Goal: Find specific page/section: Find specific page/section

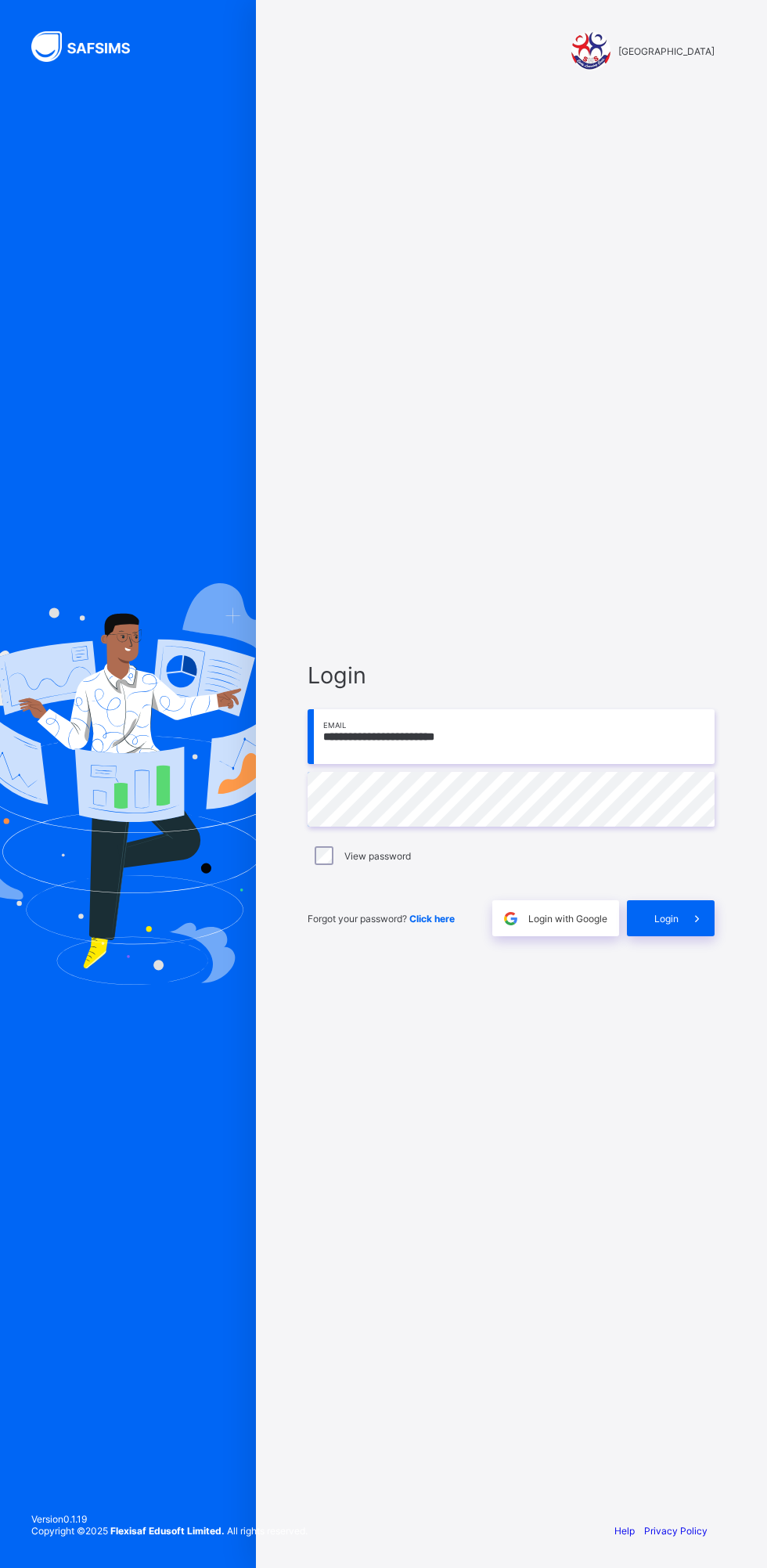
click at [706, 929] on span at bounding box center [696, 919] width 36 height 36
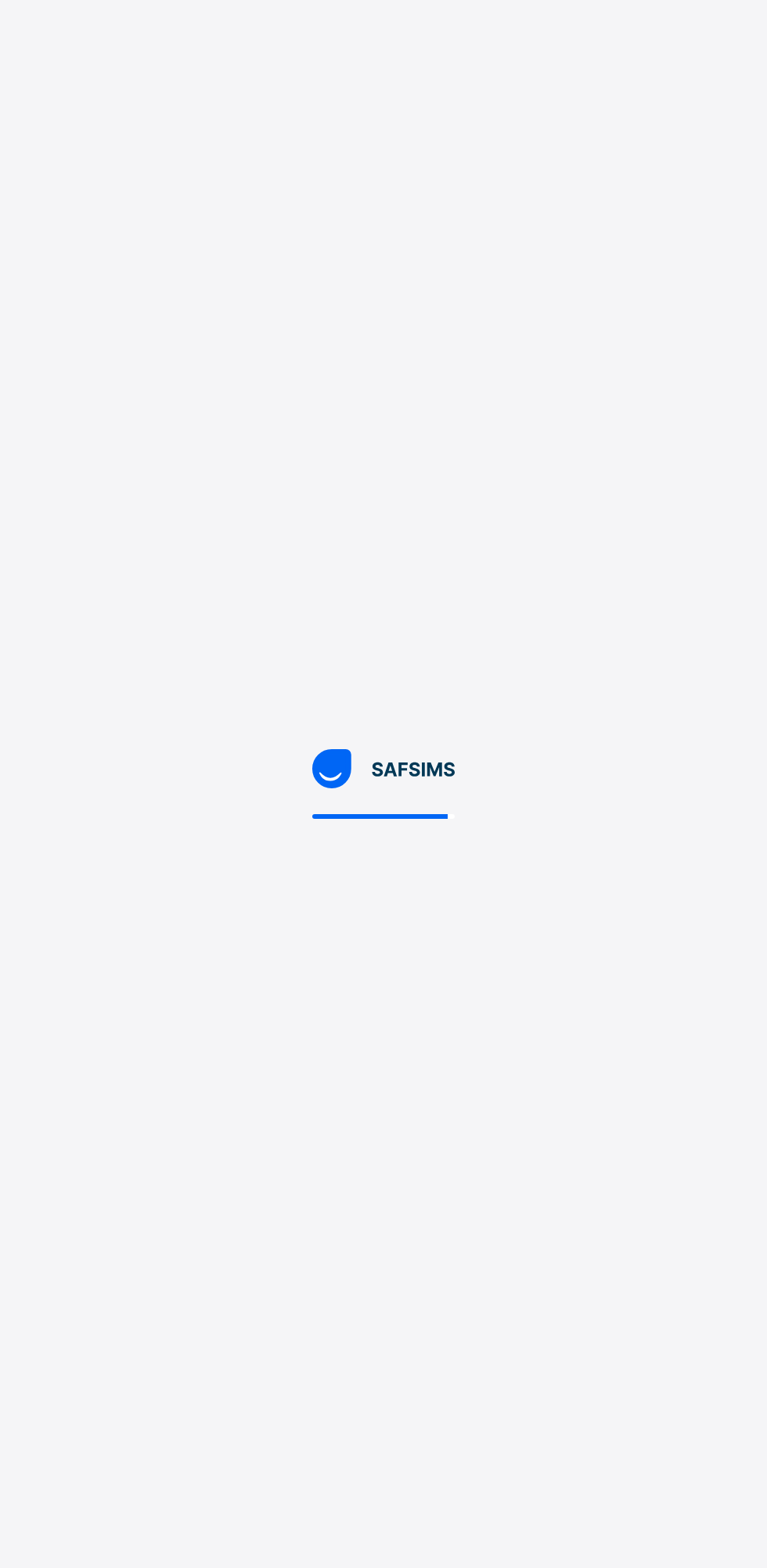
click at [518, 984] on div at bounding box center [384, 784] width 767 height 1568
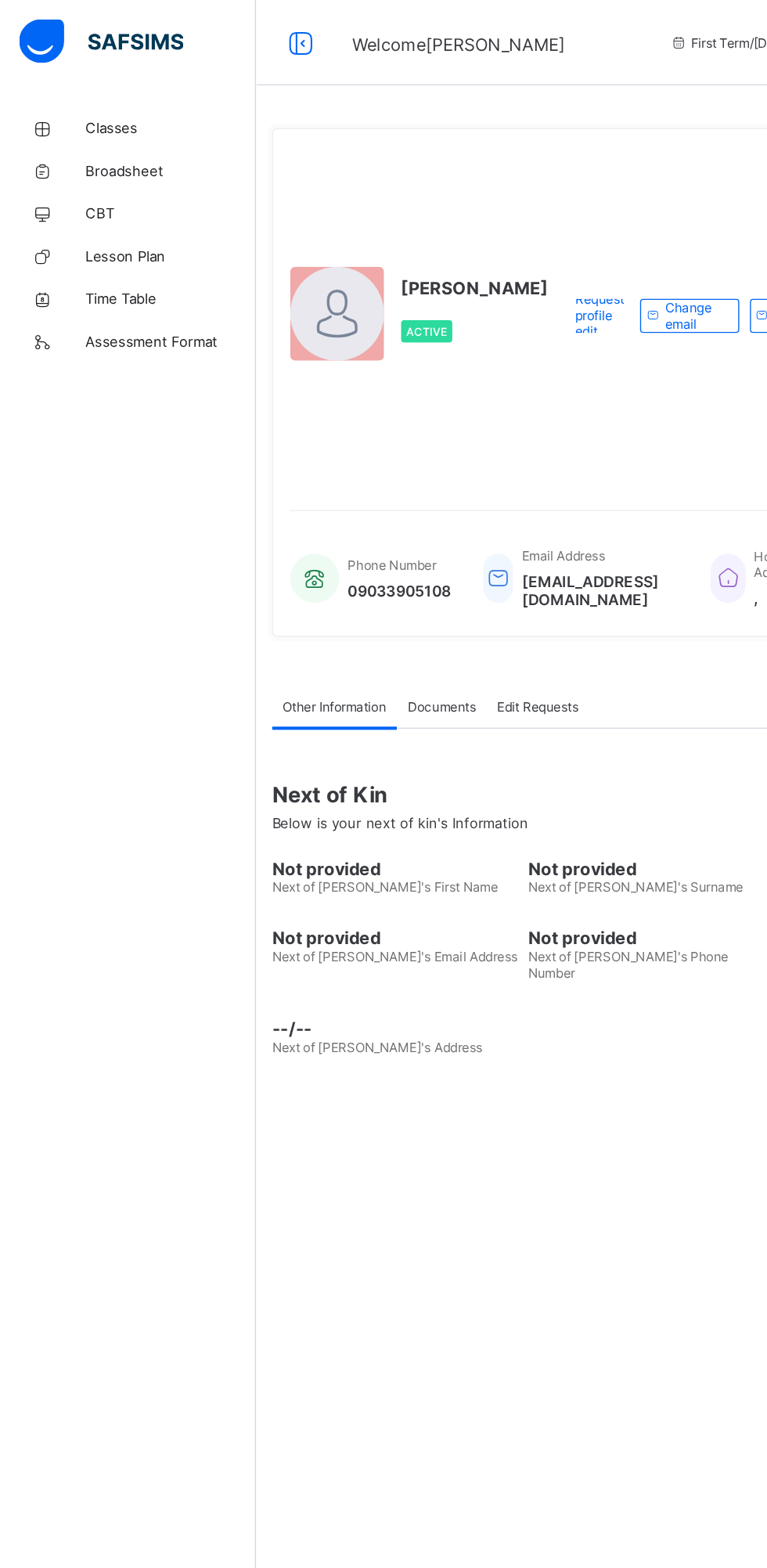
click at [77, 98] on span "Classes" at bounding box center [125, 93] width 125 height 12
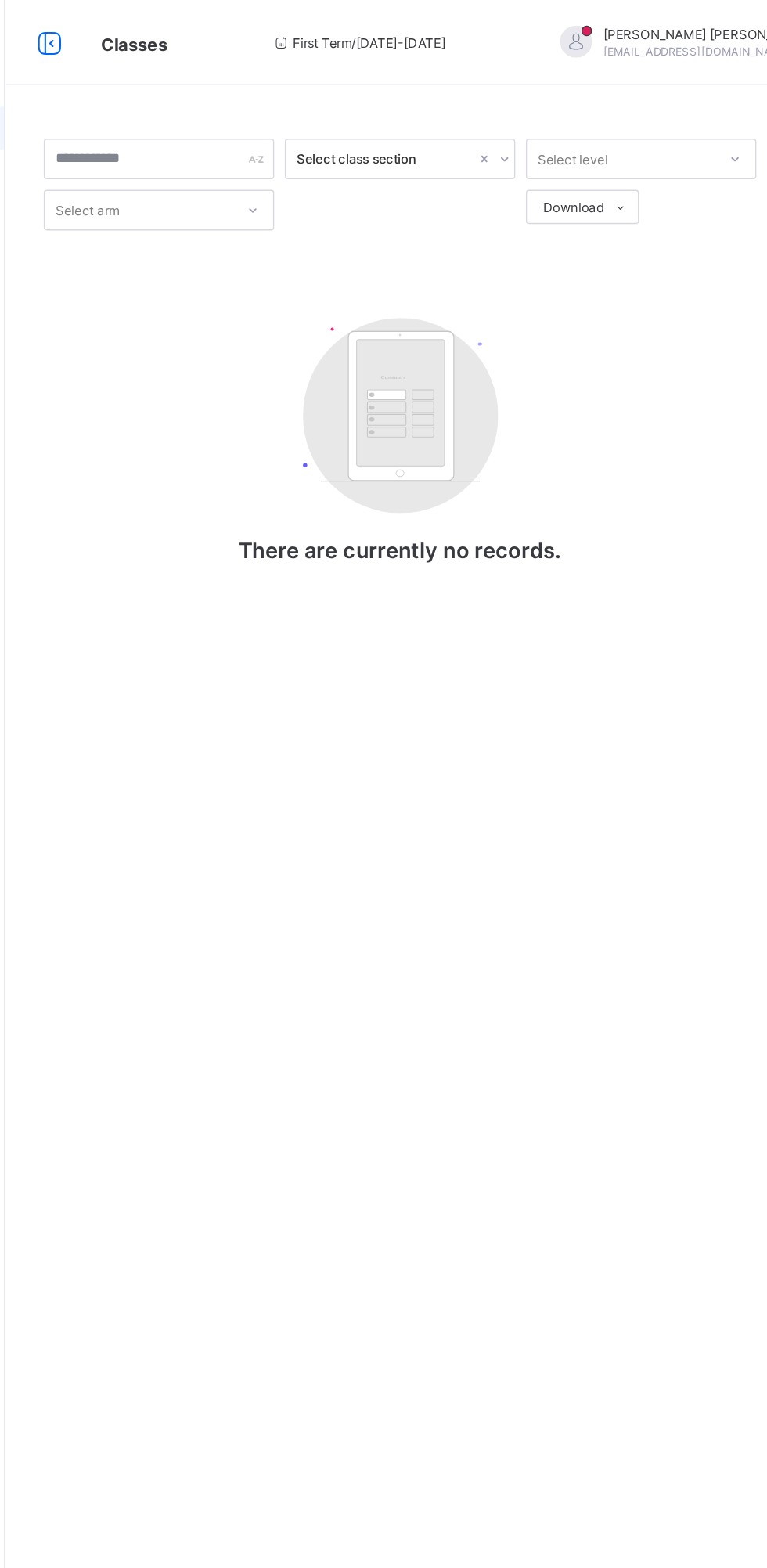
click at [626, 23] on span "[PERSON_NAME]" at bounding box center [704, 25] width 154 height 11
